Goal: Transaction & Acquisition: Purchase product/service

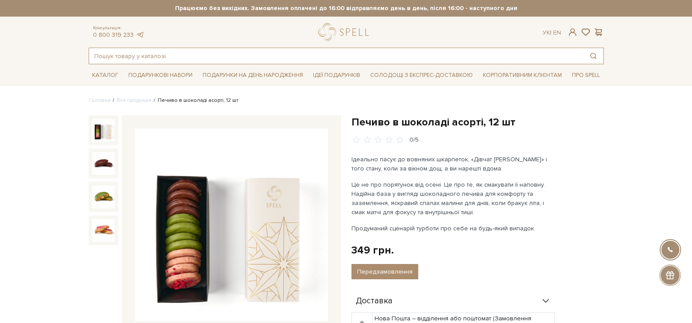
click at [156, 58] on input "text" at bounding box center [336, 56] width 494 height 16
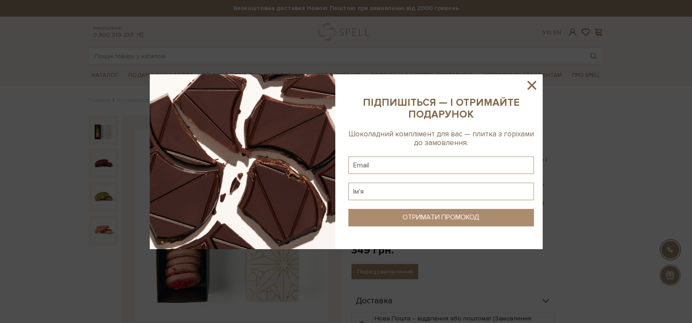
drag, startPoint x: 529, startPoint y: 84, endPoint x: 488, endPoint y: 76, distance: 41.8
click at [529, 81] on icon at bounding box center [531, 85] width 15 height 15
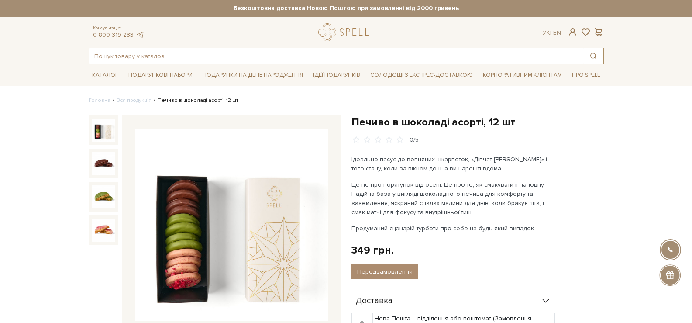
click at [285, 58] on input "text" at bounding box center [336, 56] width 494 height 16
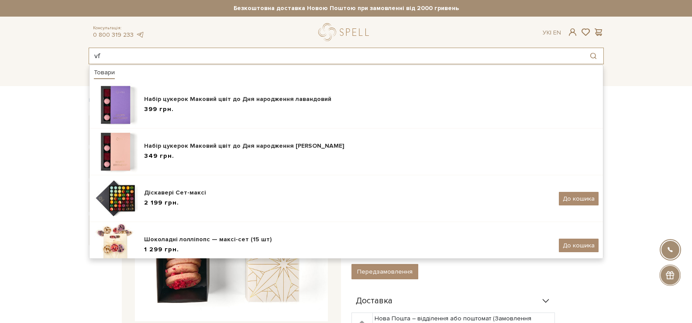
type input "v"
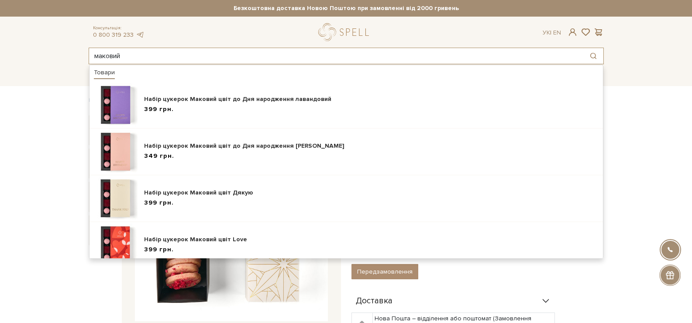
drag, startPoint x: 164, startPoint y: 58, endPoint x: 72, endPoint y: 82, distance: 95.2
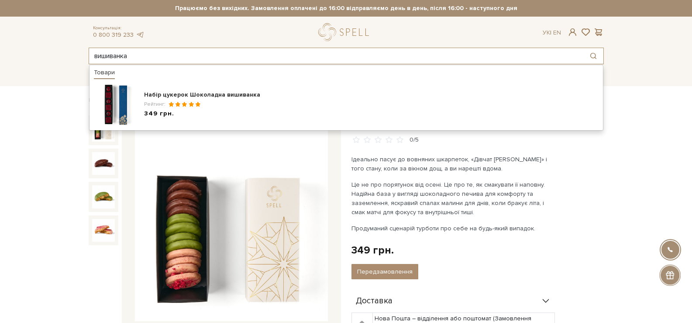
type input "вишиванка"
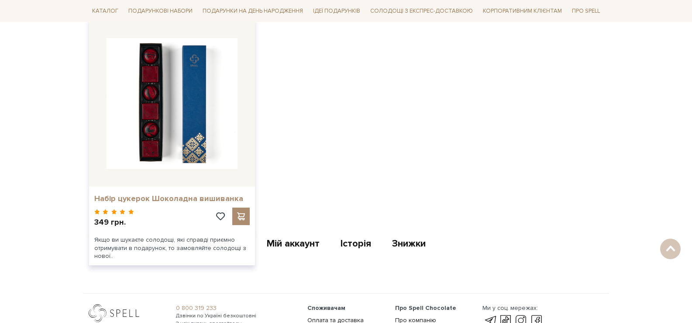
click at [165, 202] on link "Набір цукерок Шоколадна вишиванка" at bounding box center [171, 198] width 155 height 10
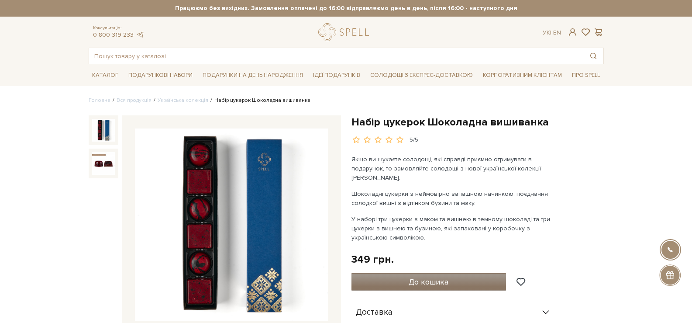
click at [423, 277] on span "До кошика" at bounding box center [428, 282] width 40 height 10
